Goal: Contribute content: Add original content to the website for others to see

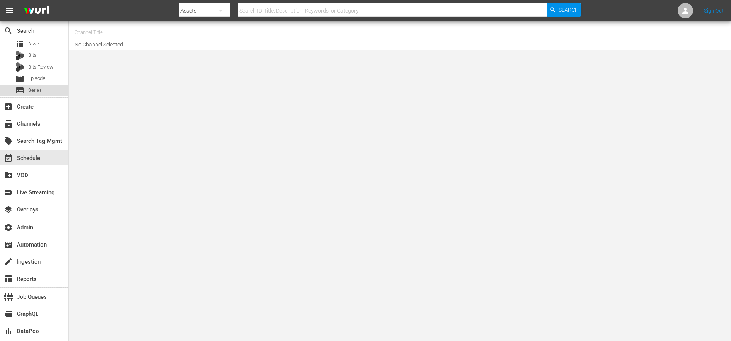
click at [45, 91] on div "subtitles Series" at bounding box center [34, 90] width 68 height 11
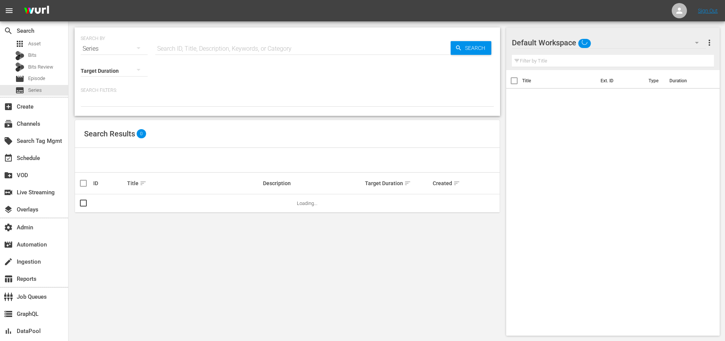
click at [231, 48] on input "text" at bounding box center [302, 49] width 295 height 18
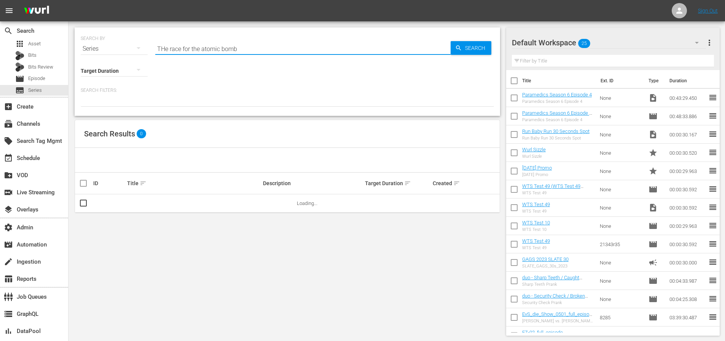
type input "THe race for the atomic bomb"
click at [176, 204] on link "The Race for the Atomic Bomb" at bounding box center [160, 203] width 66 height 6
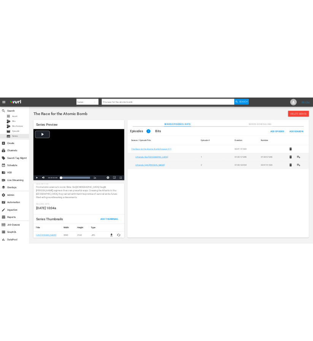
scroll to position [138, 0]
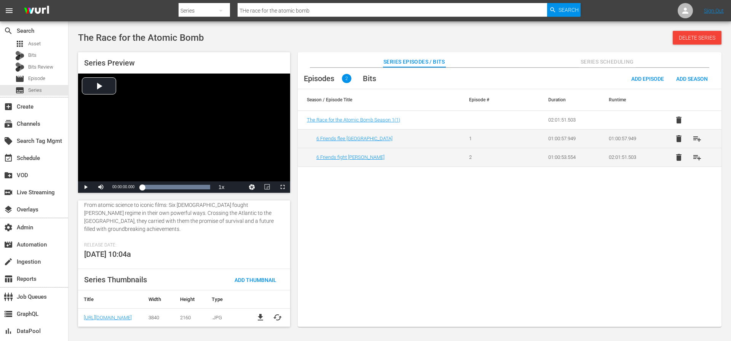
click at [264, 244] on span "Release Date:" at bounding box center [182, 245] width 196 height 6
click at [275, 321] on span "cached" at bounding box center [277, 317] width 9 height 9
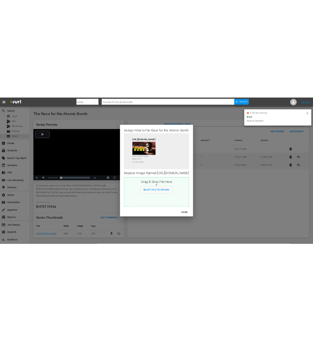
scroll to position [251, 0]
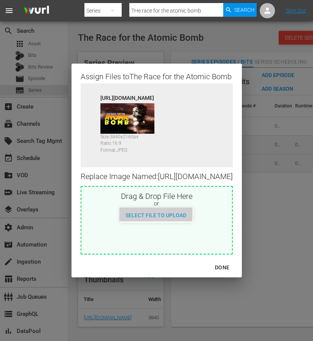
click at [161, 217] on span "Select File to Upload" at bounding box center [156, 215] width 73 height 6
type input "C:\fakepath\A055516710000_RaceForTheAtomicBomb_169_ENG_1920x1080.jpg"
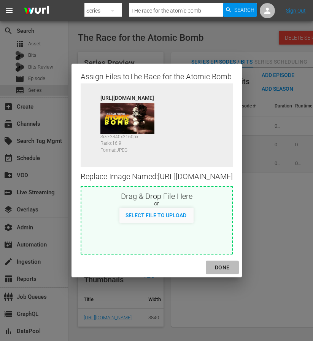
click at [236, 272] on div "DONE" at bounding box center [222, 268] width 27 height 10
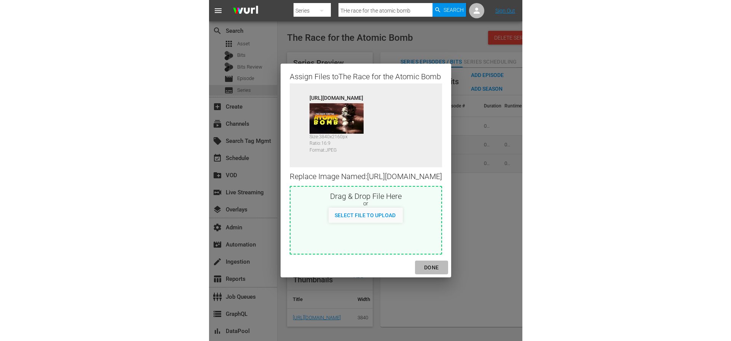
scroll to position [251, 73]
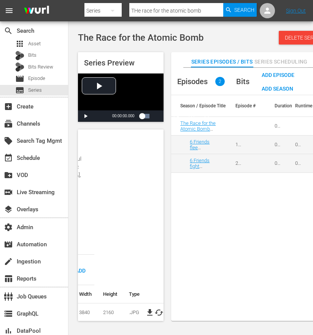
click at [255, 271] on div "Episodes 2 Bits Add Episode Add Season Season / Episode Title Episode # Duratio…" at bounding box center [249, 198] width 156 height 261
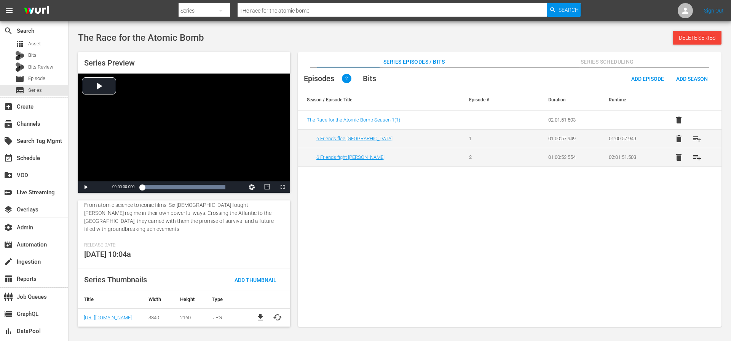
scroll to position [138, 0]
click at [38, 93] on span "Series" at bounding box center [35, 90] width 14 height 8
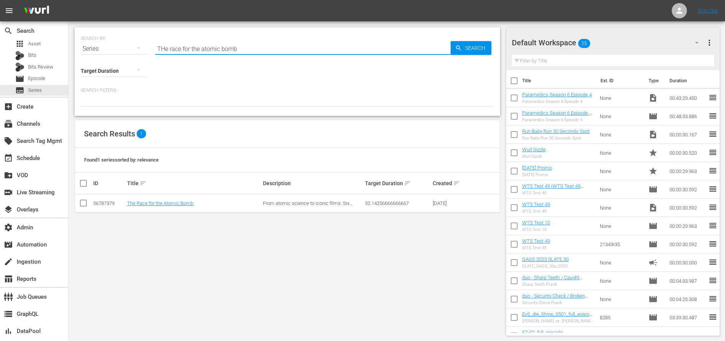
drag, startPoint x: 231, startPoint y: 48, endPoint x: 135, endPoint y: 50, distance: 95.6
click at [136, 50] on div "SEARCH BY Search By Series Search ID, Title, Description, Keywords, or Category…" at bounding box center [287, 43] width 413 height 27
click at [204, 72] on div "Target Duration" at bounding box center [287, 69] width 413 height 22
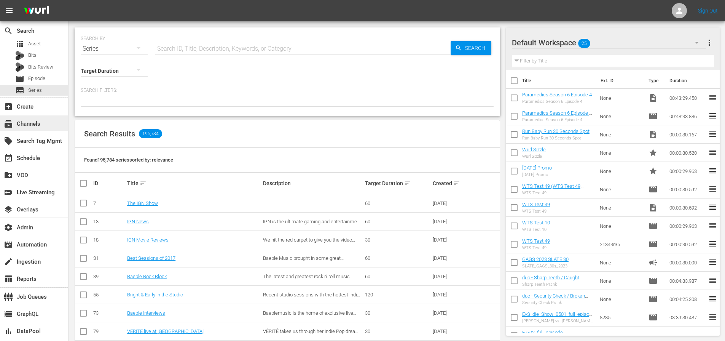
click at [35, 126] on div "subscriptions Channels" at bounding box center [21, 122] width 43 height 7
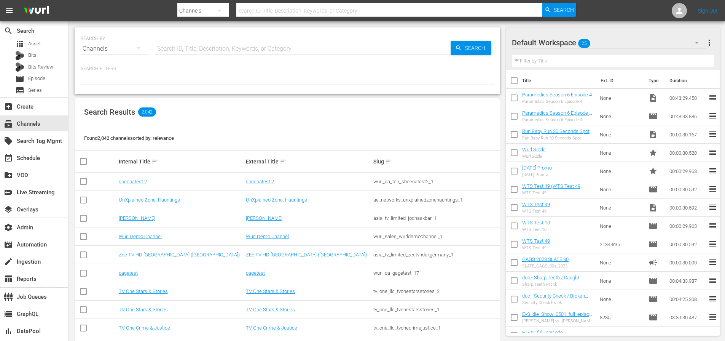
click at [182, 50] on input "text" at bounding box center [302, 49] width 295 height 18
type input "external"
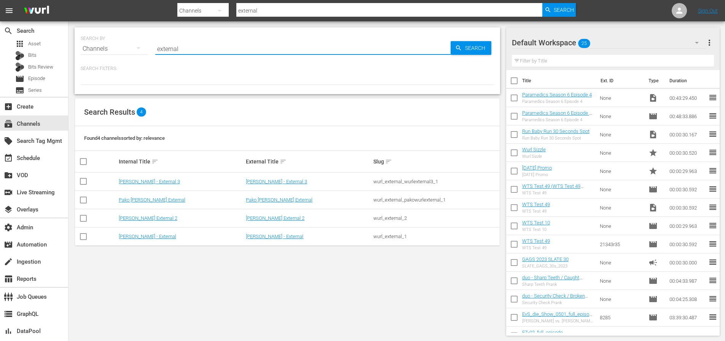
click at [142, 233] on td "[PERSON_NAME] - External" at bounding box center [182, 236] width 128 height 18
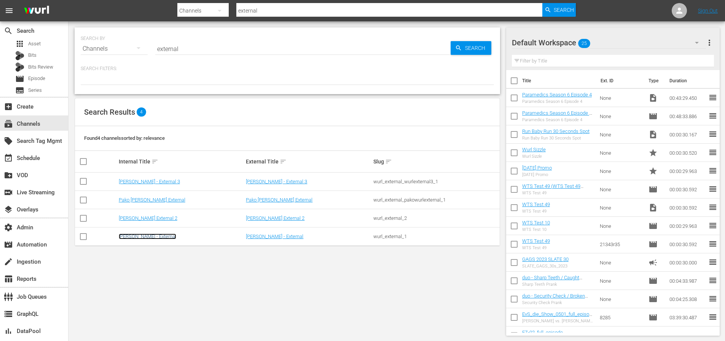
click at [141, 236] on link "[PERSON_NAME] - External" at bounding box center [147, 236] width 57 height 6
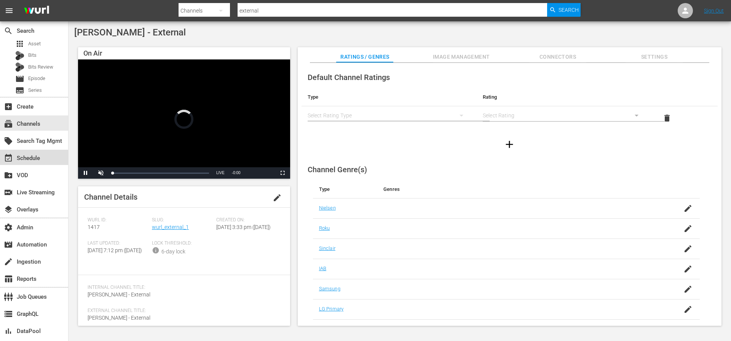
click at [35, 155] on div "event_available Schedule" at bounding box center [21, 156] width 43 height 7
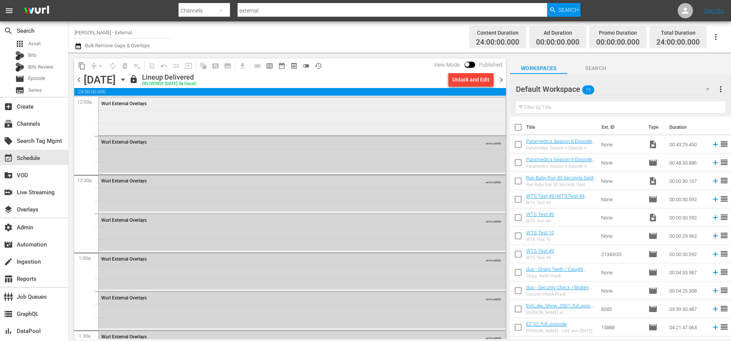
click at [204, 118] on div "Wurl External Overlays" at bounding box center [302, 115] width 407 height 37
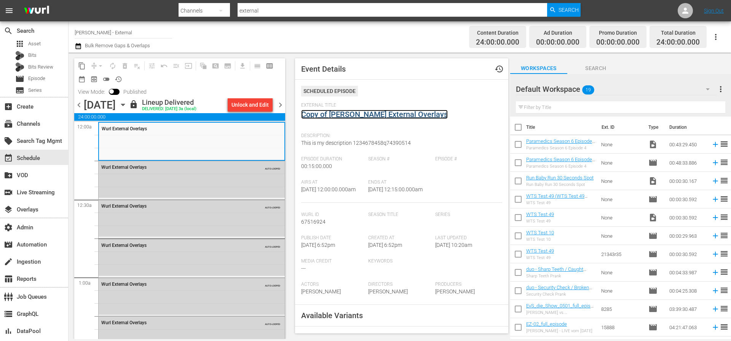
click at [358, 113] on link "Copy of [PERSON_NAME] External Overlays" at bounding box center [374, 114] width 147 height 9
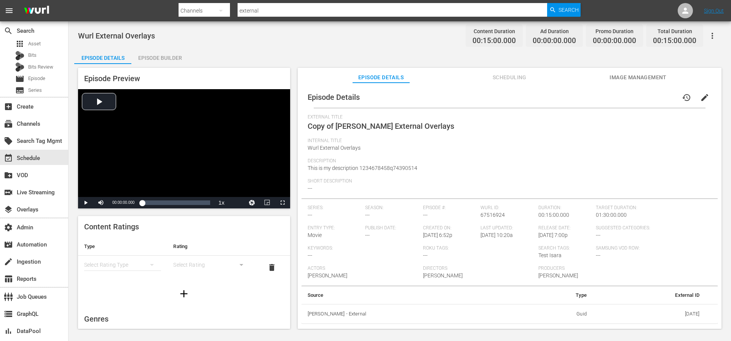
click at [311, 213] on span "---" at bounding box center [310, 215] width 5 height 6
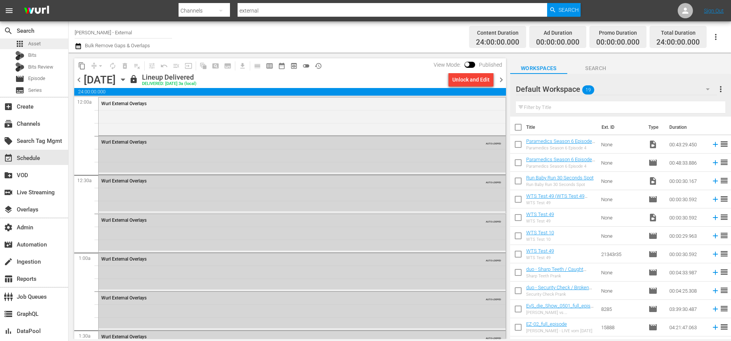
click at [44, 48] on div "apps Asset" at bounding box center [34, 43] width 68 height 11
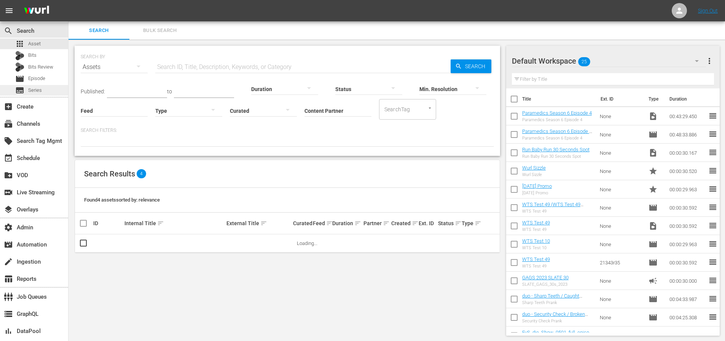
click at [34, 93] on span "Series" at bounding box center [35, 90] width 14 height 8
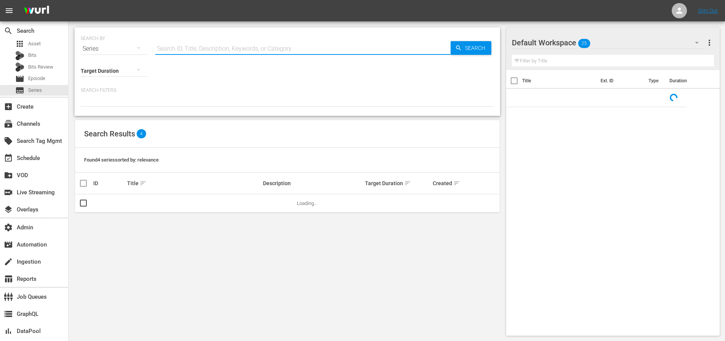
click at [203, 50] on input "text" at bounding box center [302, 49] width 295 height 18
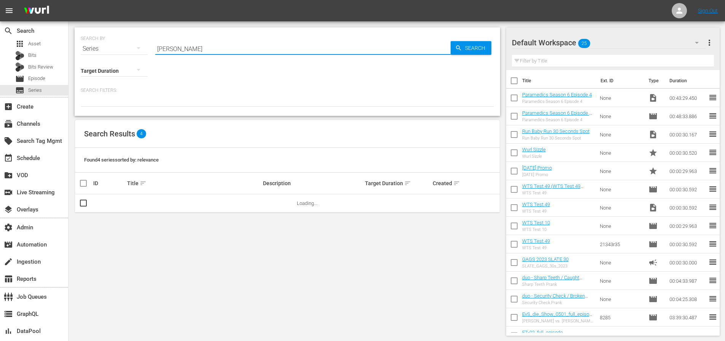
type input "[PERSON_NAME]"
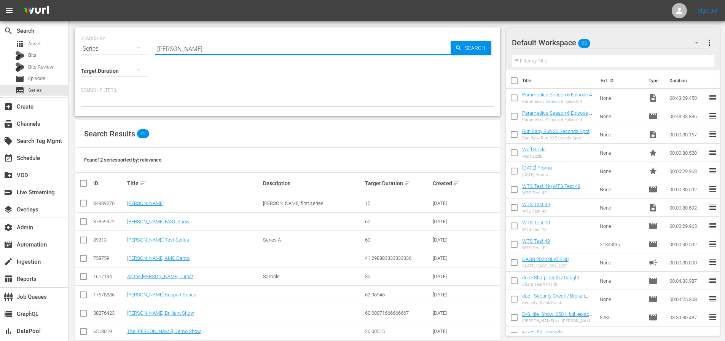
click at [122, 203] on div "34939270" at bounding box center [109, 203] width 32 height 6
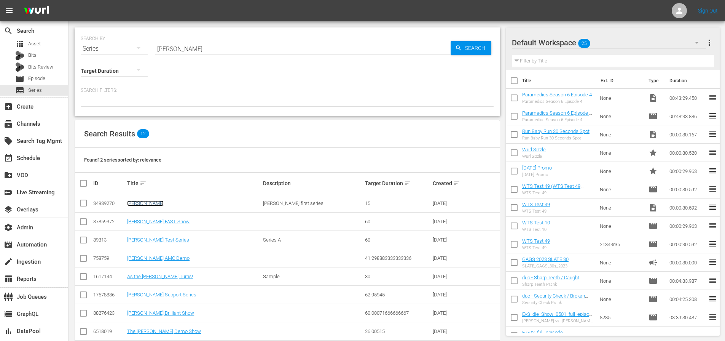
click at [128, 202] on link "[PERSON_NAME]" at bounding box center [145, 203] width 37 height 6
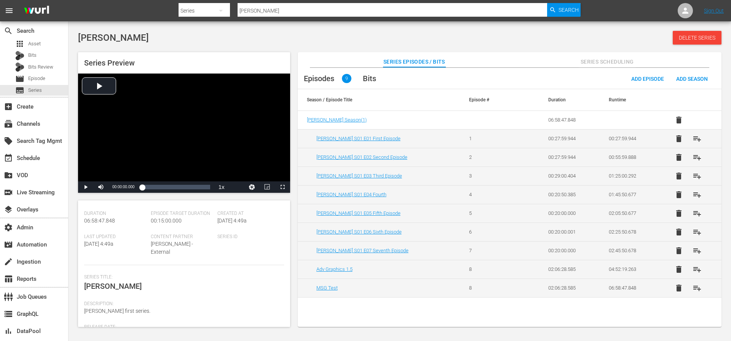
scroll to position [114, 0]
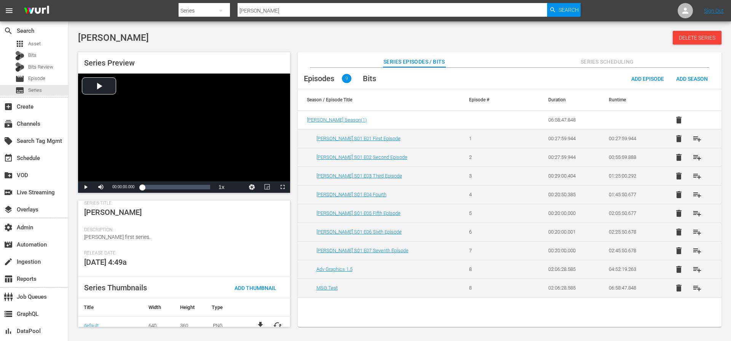
click at [257, 321] on span "file_download" at bounding box center [260, 325] width 9 height 9
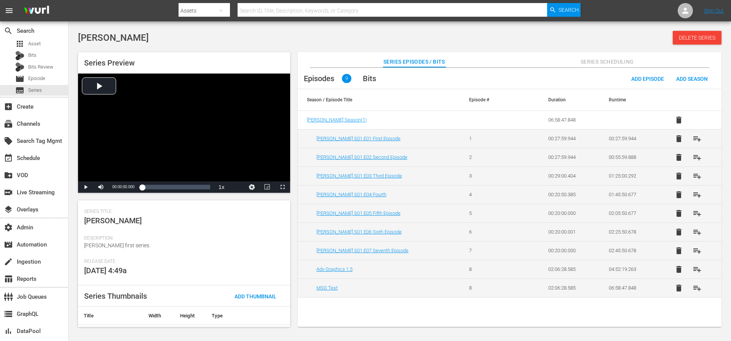
scroll to position [114, 0]
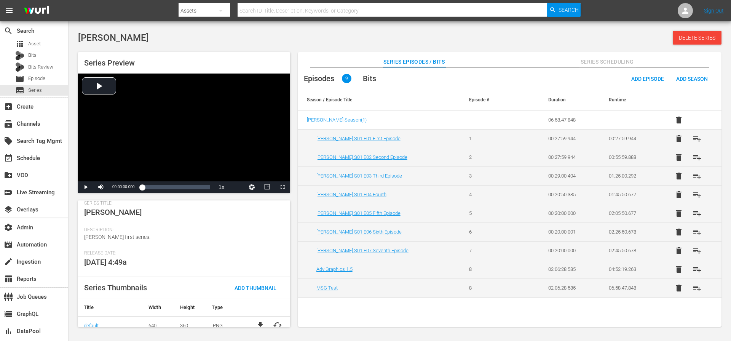
click at [274, 321] on span "cached" at bounding box center [277, 325] width 9 height 9
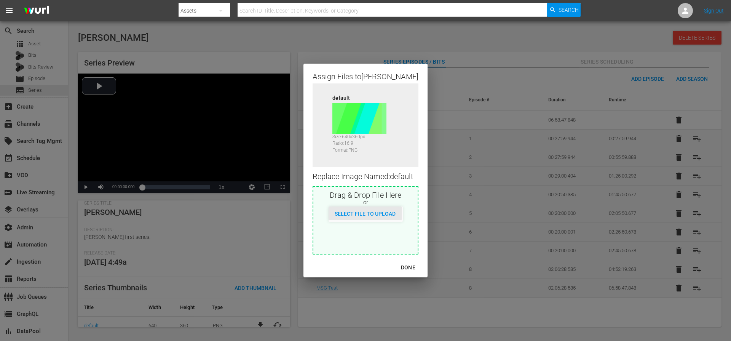
click at [359, 215] on span "Select File to Upload" at bounding box center [365, 214] width 73 height 6
type input "C:\fakepath\A055516710000_RaceForTheAtomicBomb_169_ENG_1920x1080.jpg"
click at [402, 263] on div "DONE" at bounding box center [408, 268] width 27 height 10
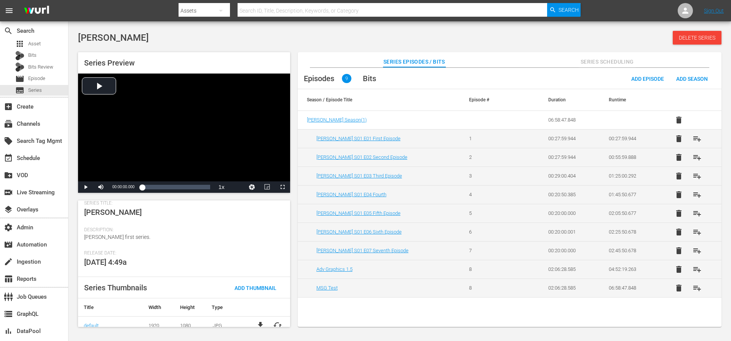
click at [278, 321] on span "cached" at bounding box center [277, 325] width 9 height 9
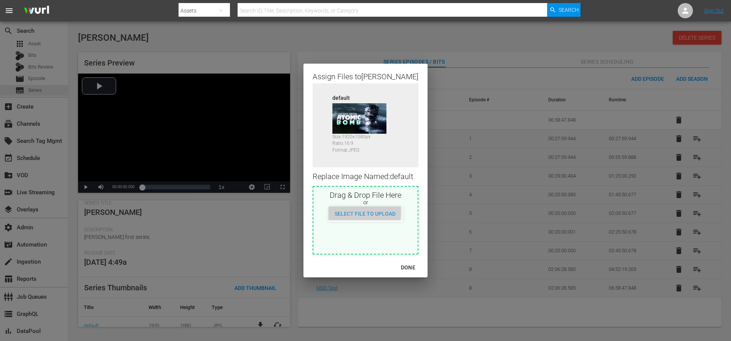
click at [353, 212] on span "Select File to Upload" at bounding box center [365, 214] width 73 height 6
type input "C:\fakepath\34939270-default_v1.png"
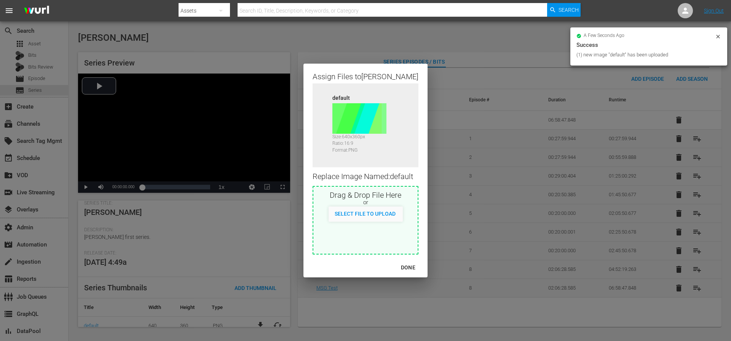
click at [412, 268] on div "DONE" at bounding box center [408, 268] width 27 height 10
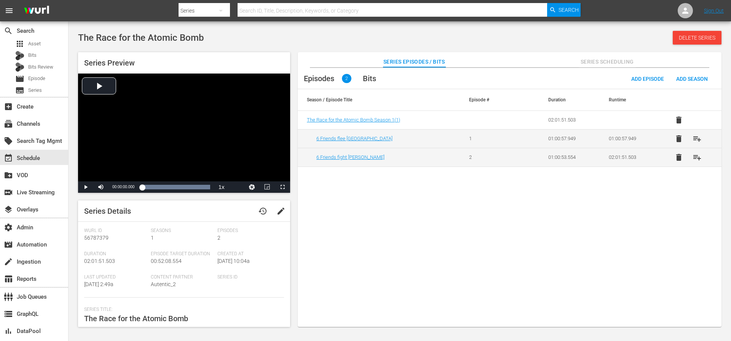
click at [450, 185] on div "Episodes 2 Bits Add Episode Add Season Season / Episode Title Episode # Duratio…" at bounding box center [510, 201] width 424 height 267
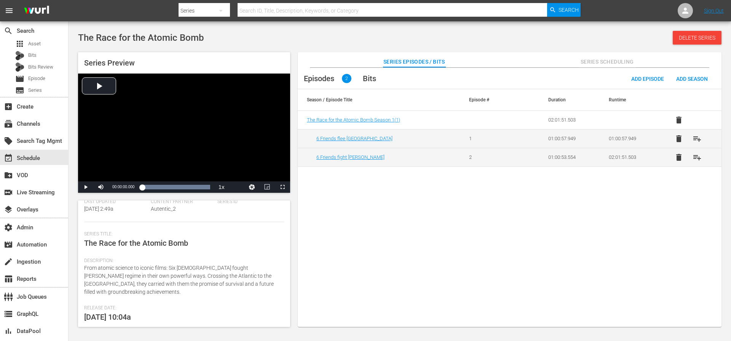
scroll to position [138, 0]
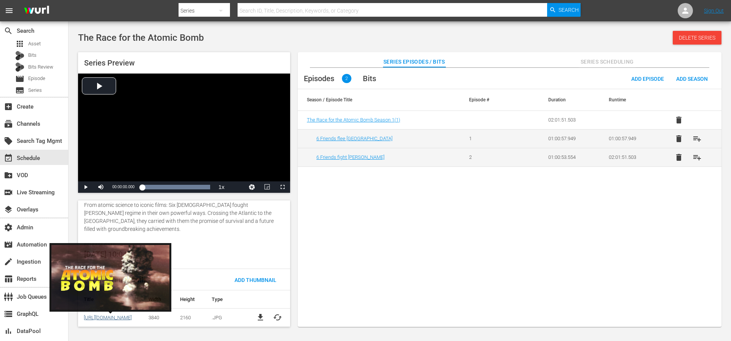
click at [107, 317] on link "[URL][DOMAIN_NAME]" at bounding box center [108, 317] width 48 height 6
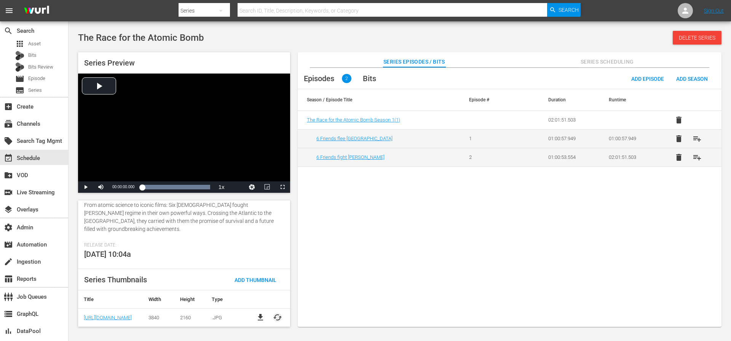
click at [279, 319] on span "cached" at bounding box center [277, 317] width 9 height 9
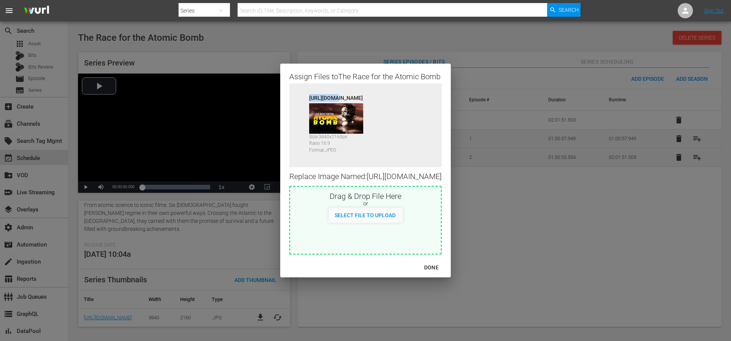
scroll to position [0, 0]
drag, startPoint x: 303, startPoint y: 88, endPoint x: 234, endPoint y: 82, distance: 69.2
click at [235, 81] on div "Assign Files to The Race for the Atomic Bomb Source [URL][DOMAIN_NAME] Size: 38…" at bounding box center [365, 170] width 713 height 322
click at [384, 218] on span "Select File to Upload" at bounding box center [365, 215] width 73 height 6
type input "C:\fakepath\A055516710000_RaceForTheAtomicBomb_169_ENG_1920x1080.jpg"
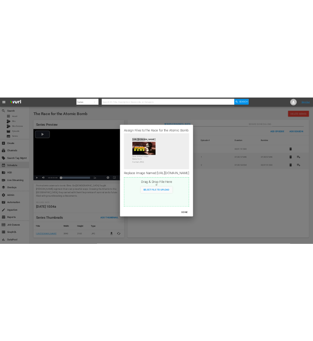
scroll to position [251, 0]
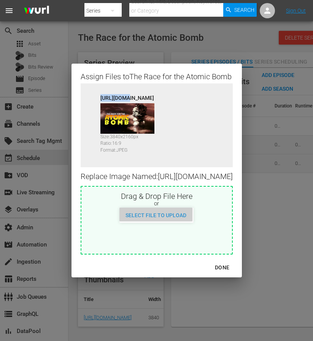
click at [180, 218] on span "Select File to Upload" at bounding box center [156, 215] width 73 height 6
type input "C:\fakepath\A055516710000_RaceForTheAtomicBomb_169_ENG_1920x1080.jpg"
